Goal: Download file/media

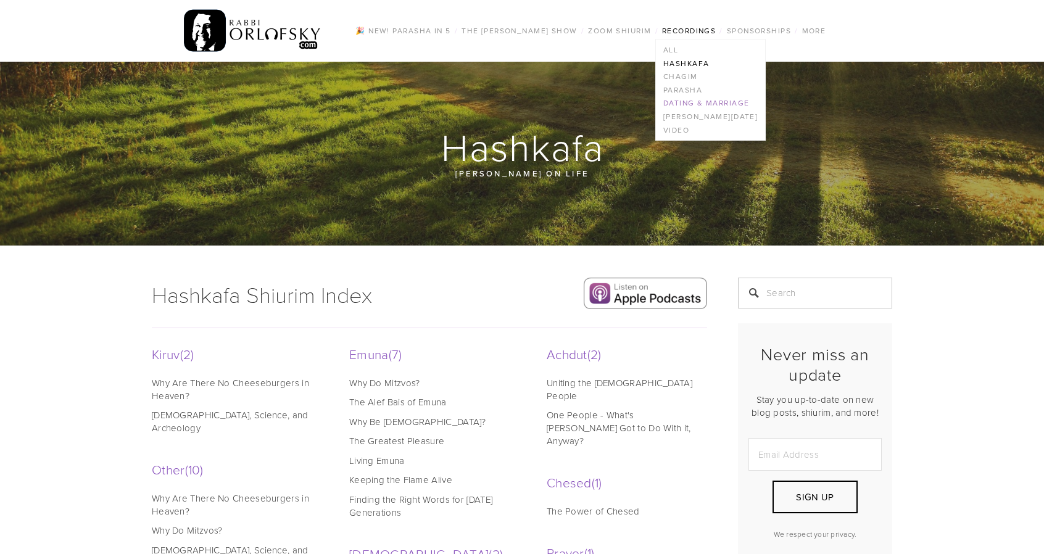
click at [686, 102] on link "Dating & Marriage" at bounding box center [710, 104] width 109 height 14
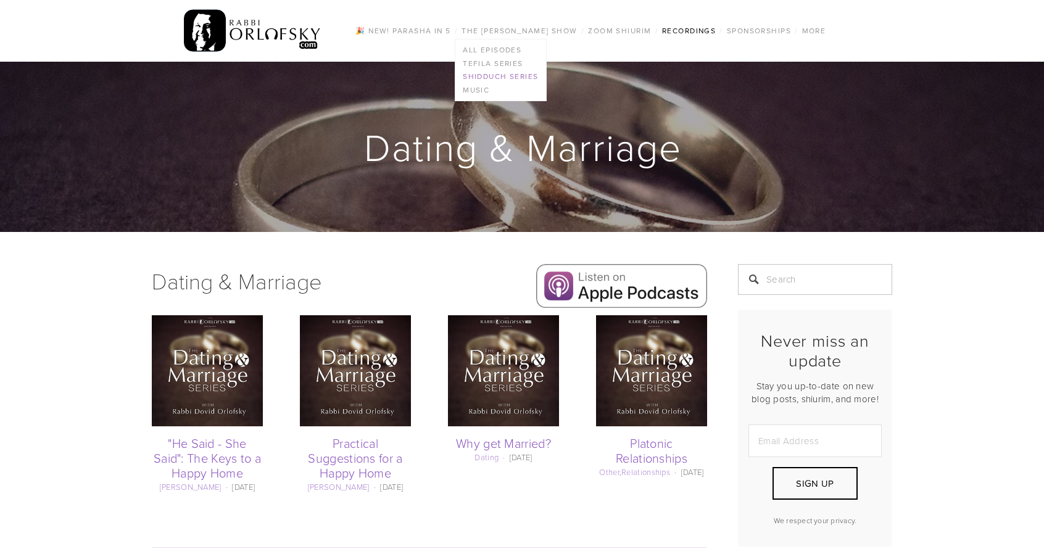
click at [495, 72] on link "Shidduch Series" at bounding box center [500, 77] width 91 height 14
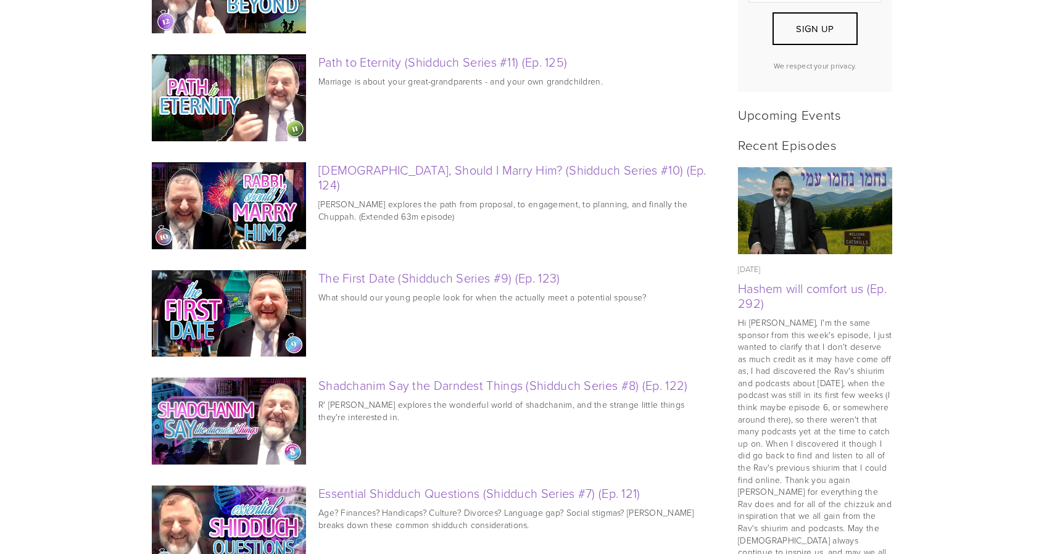
scroll to position [426, 0]
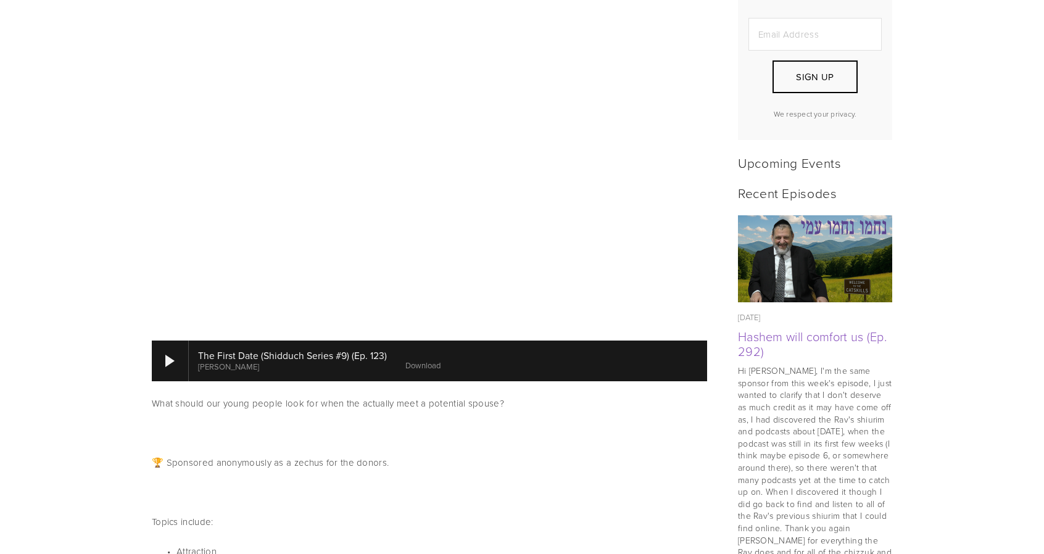
scroll to position [431, 0]
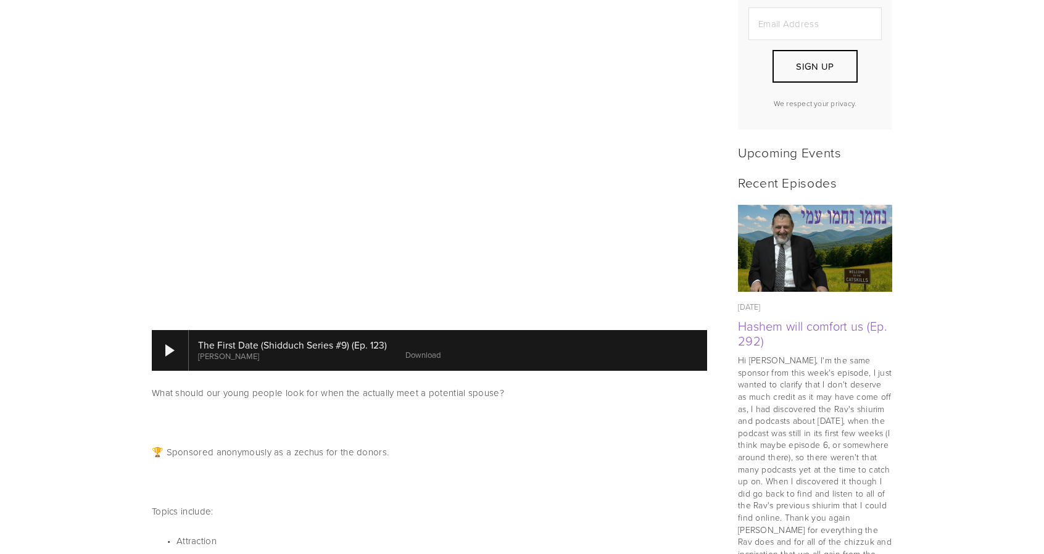
click at [433, 349] on link "Download" at bounding box center [422, 354] width 35 height 11
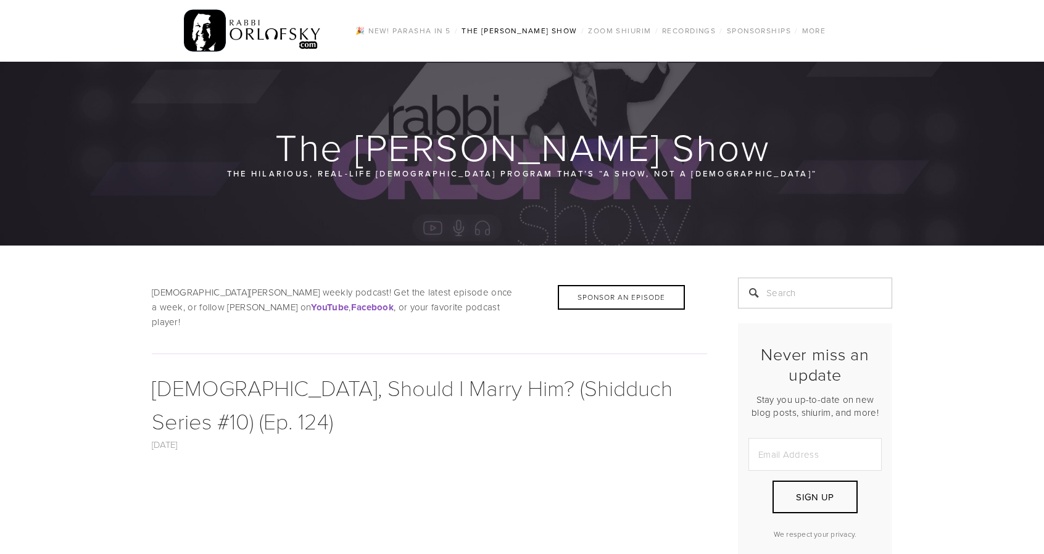
scroll to position [395, 0]
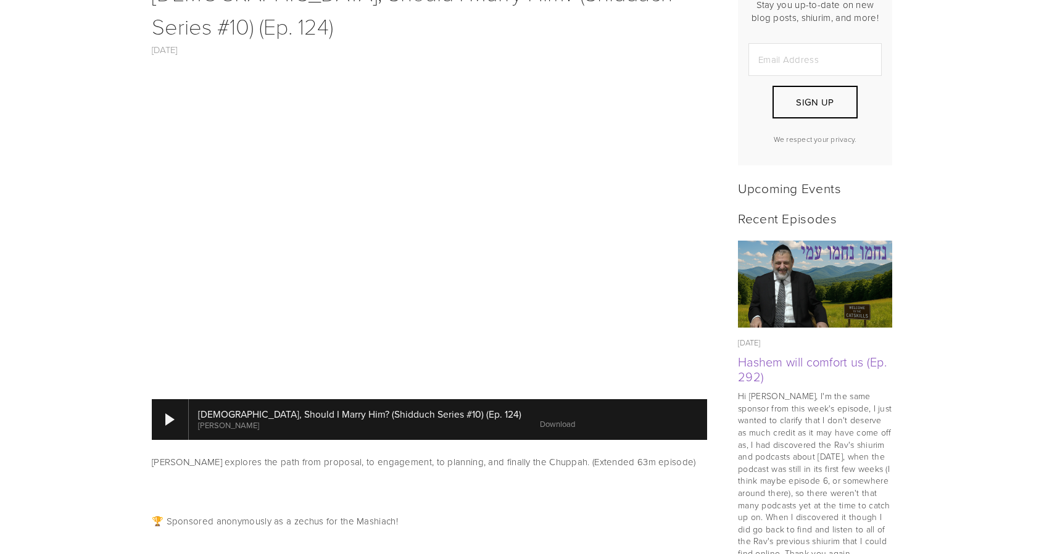
click at [540, 418] on link "Download" at bounding box center [557, 423] width 35 height 11
